Goal: Task Accomplishment & Management: Manage account settings

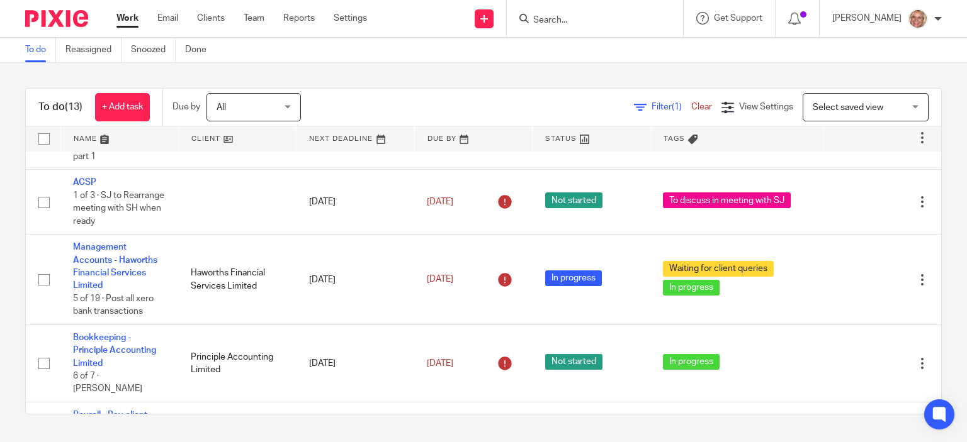
scroll to position [378, 0]
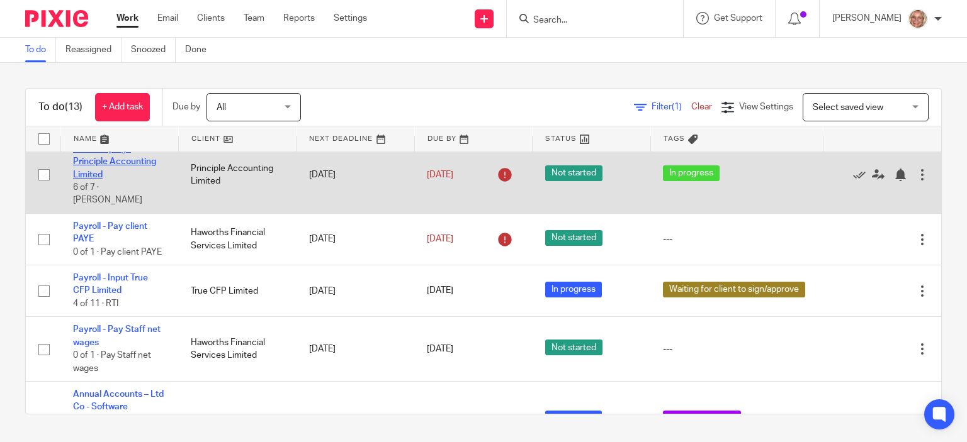
click at [93, 164] on link "Bookkeeping - Principle Accounting Limited" at bounding box center [114, 162] width 83 height 35
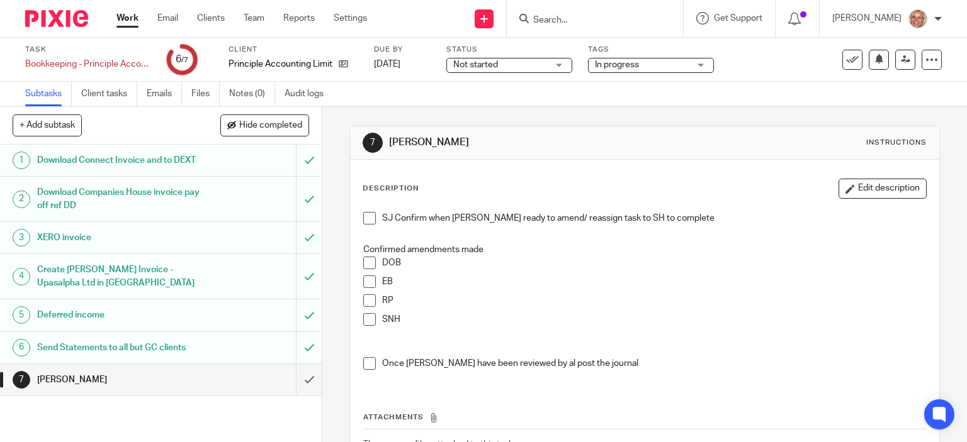
click at [369, 220] on span at bounding box center [369, 218] width 13 height 13
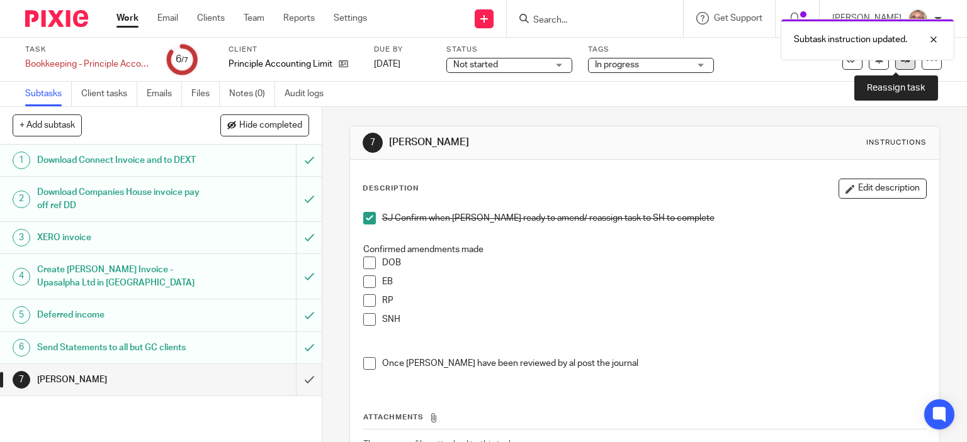
click at [895, 65] on link at bounding box center [905, 60] width 20 height 20
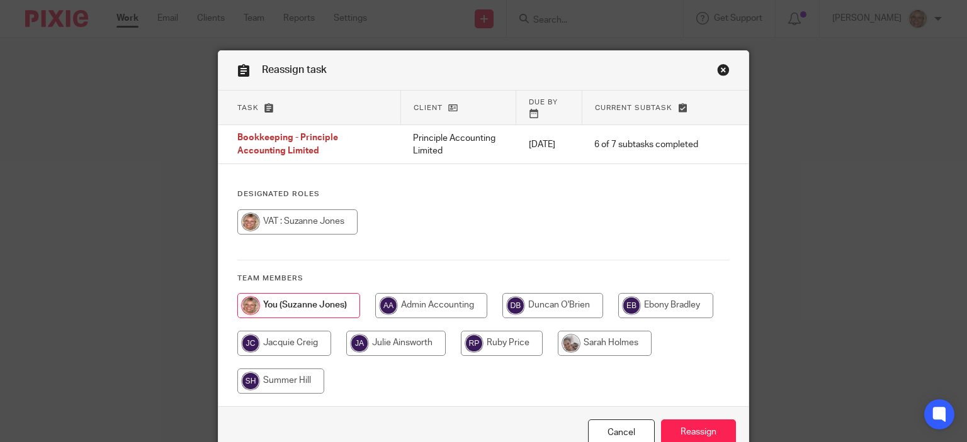
click at [602, 332] on input "radio" at bounding box center [605, 343] width 94 height 25
radio input "true"
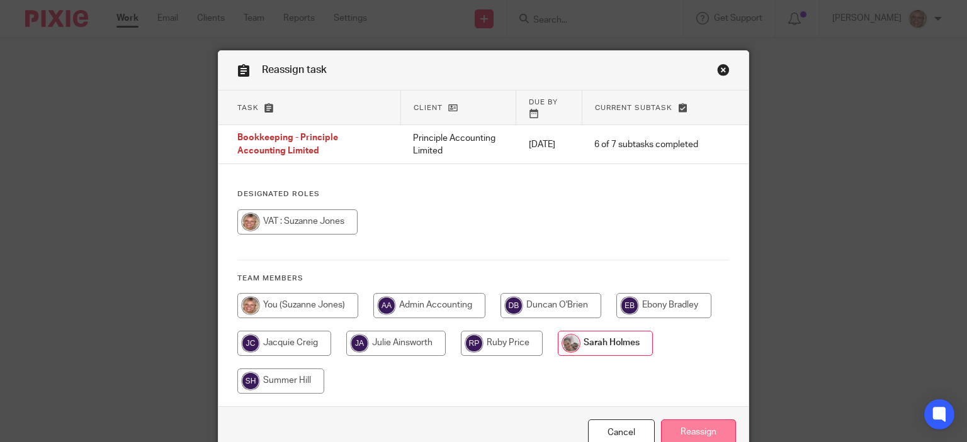
click at [671, 424] on input "Reassign" at bounding box center [698, 433] width 75 height 27
